Goal: Task Accomplishment & Management: Use online tool/utility

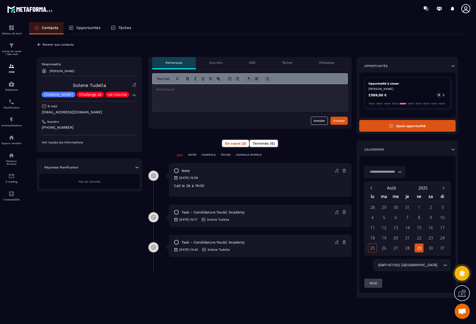
click at [253, 143] on span "Terminés (6)" at bounding box center [263, 143] width 22 height 4
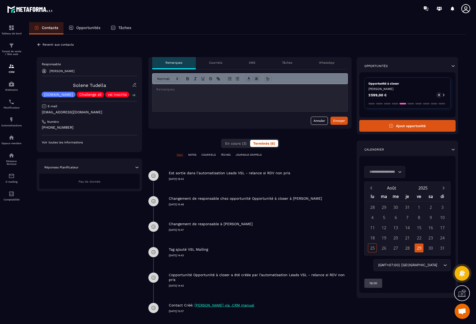
scroll to position [22, 0]
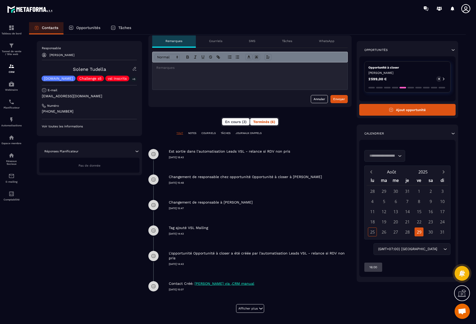
click at [236, 124] on button "En cours (3)" at bounding box center [236, 121] width 28 height 7
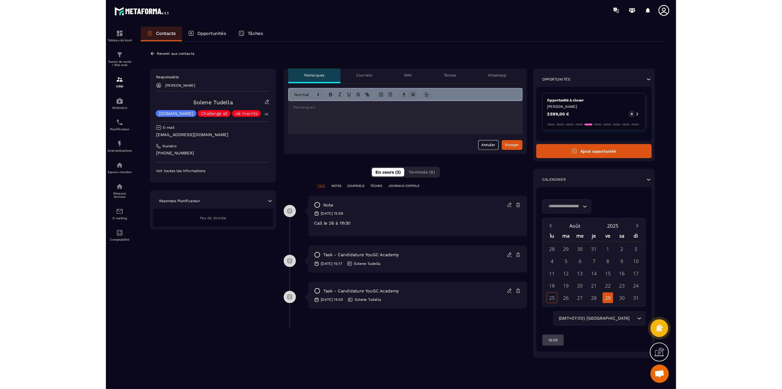
scroll to position [0, 0]
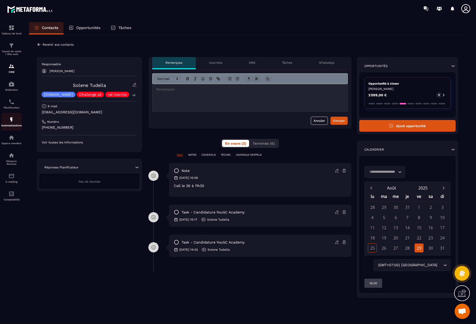
click at [8, 121] on div "Automatisations" at bounding box center [11, 122] width 20 height 10
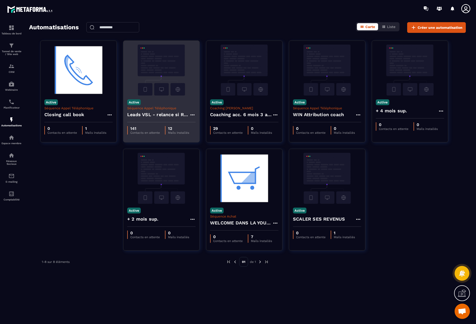
click at [163, 114] on h4 "Leads VSL - relance si RDV non pris" at bounding box center [158, 114] width 62 height 7
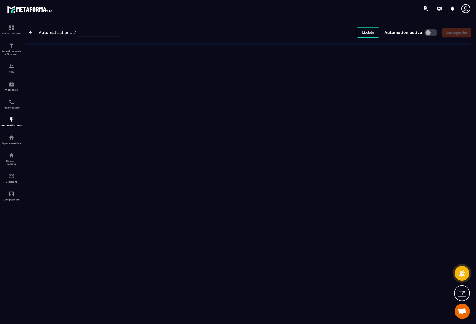
type input "**********"
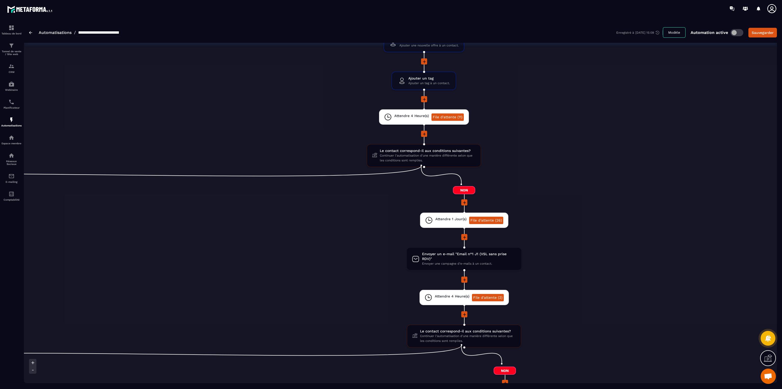
scroll to position [0, 271]
click at [344, 149] on span "Le contact correspond-il aux conditions suivantes?" at bounding box center [428, 150] width 96 height 5
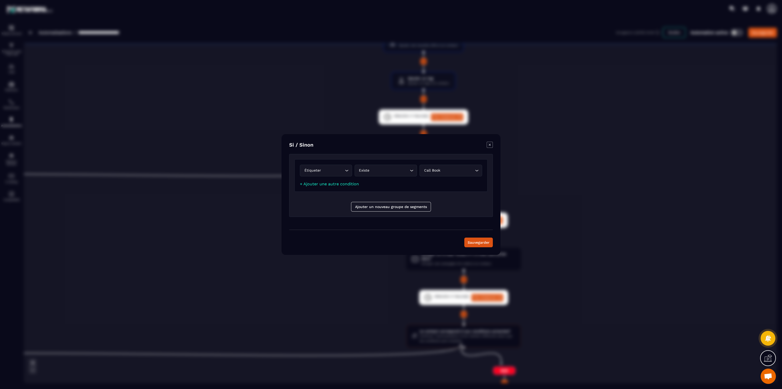
click at [336, 101] on div "Modal window" at bounding box center [391, 194] width 782 height 389
click at [344, 146] on icon "Modal window" at bounding box center [490, 145] width 6 height 6
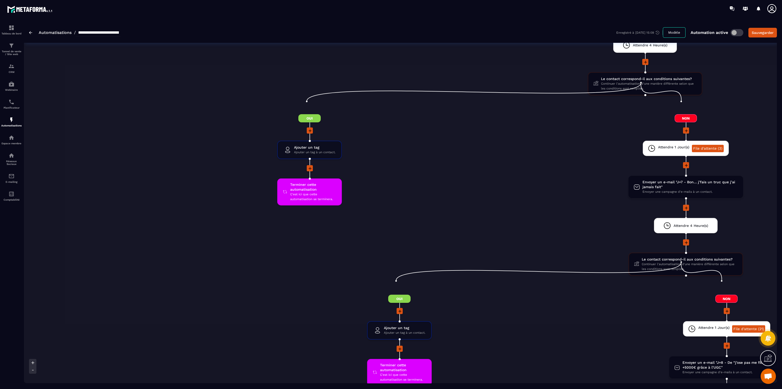
scroll to position [1236, 0]
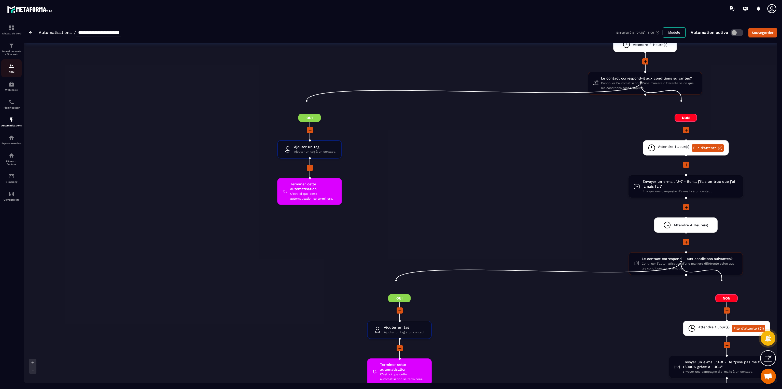
click at [11, 66] on img at bounding box center [11, 66] width 6 height 6
